Goal: Task Accomplishment & Management: Manage account settings

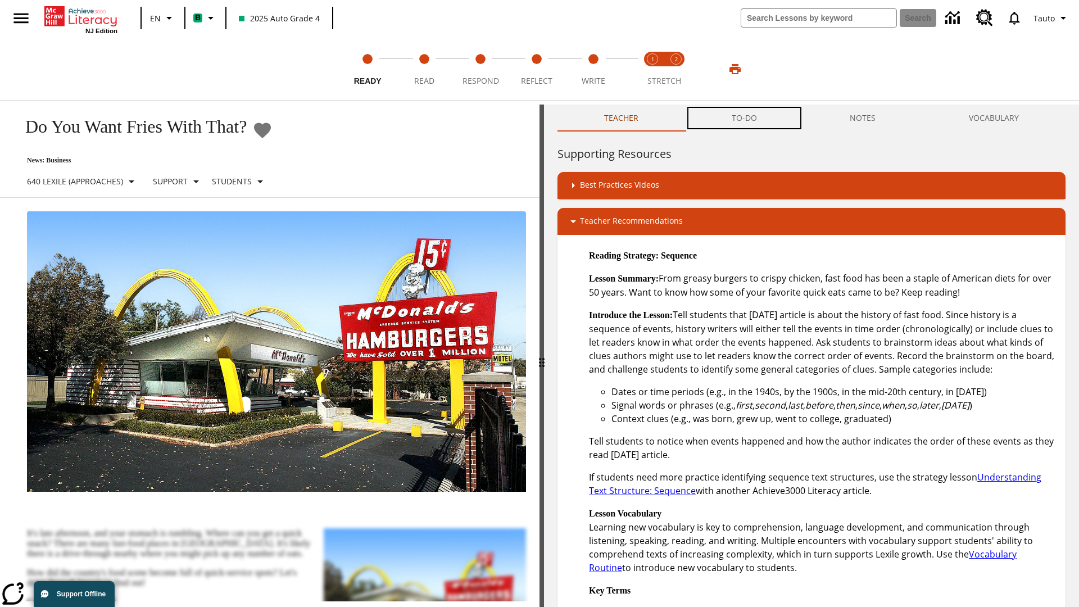
click at [745, 118] on button "TO-DO" at bounding box center [744, 118] width 119 height 27
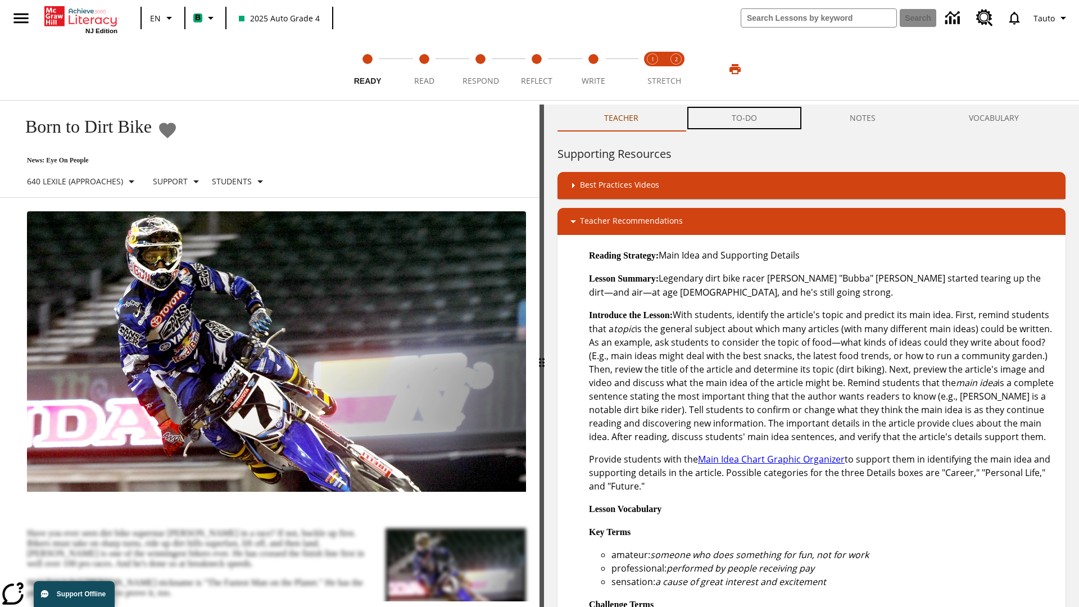
click at [745, 118] on button "TO-DO" at bounding box center [744, 118] width 119 height 27
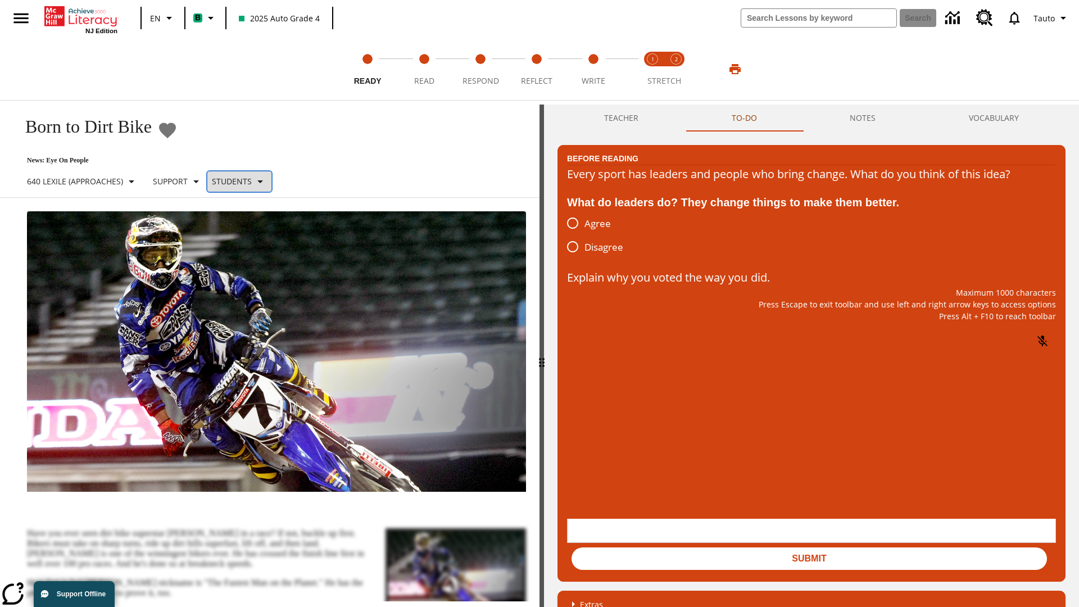
click at [250, 181] on p "Students" at bounding box center [232, 181] width 40 height 12
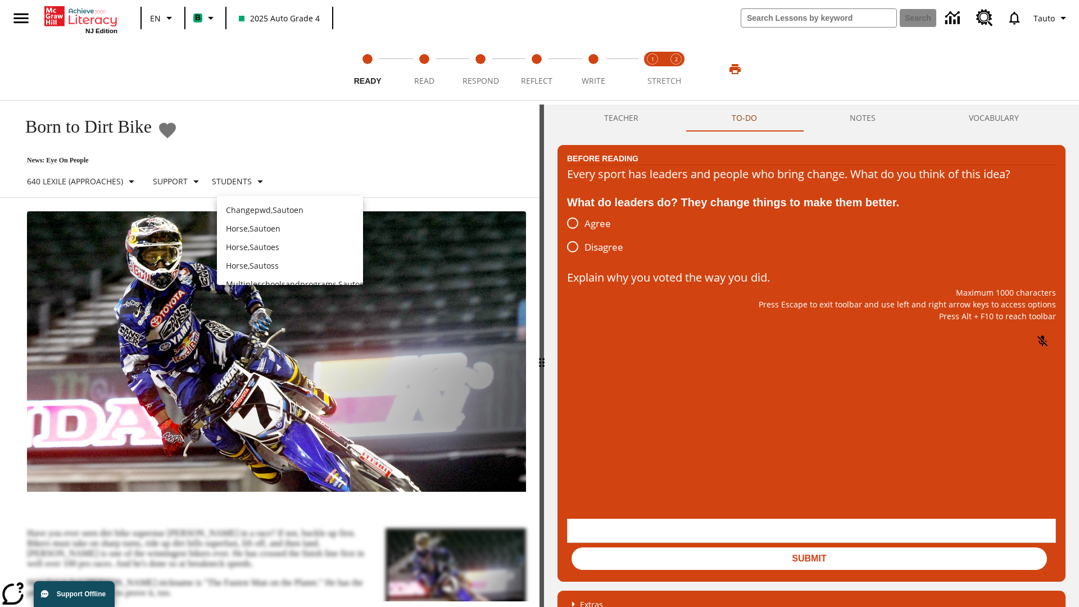
click at [290, 228] on p "Horse , Sautoen" at bounding box center [290, 229] width 128 height 12
